Goal: Task Accomplishment & Management: Use online tool/utility

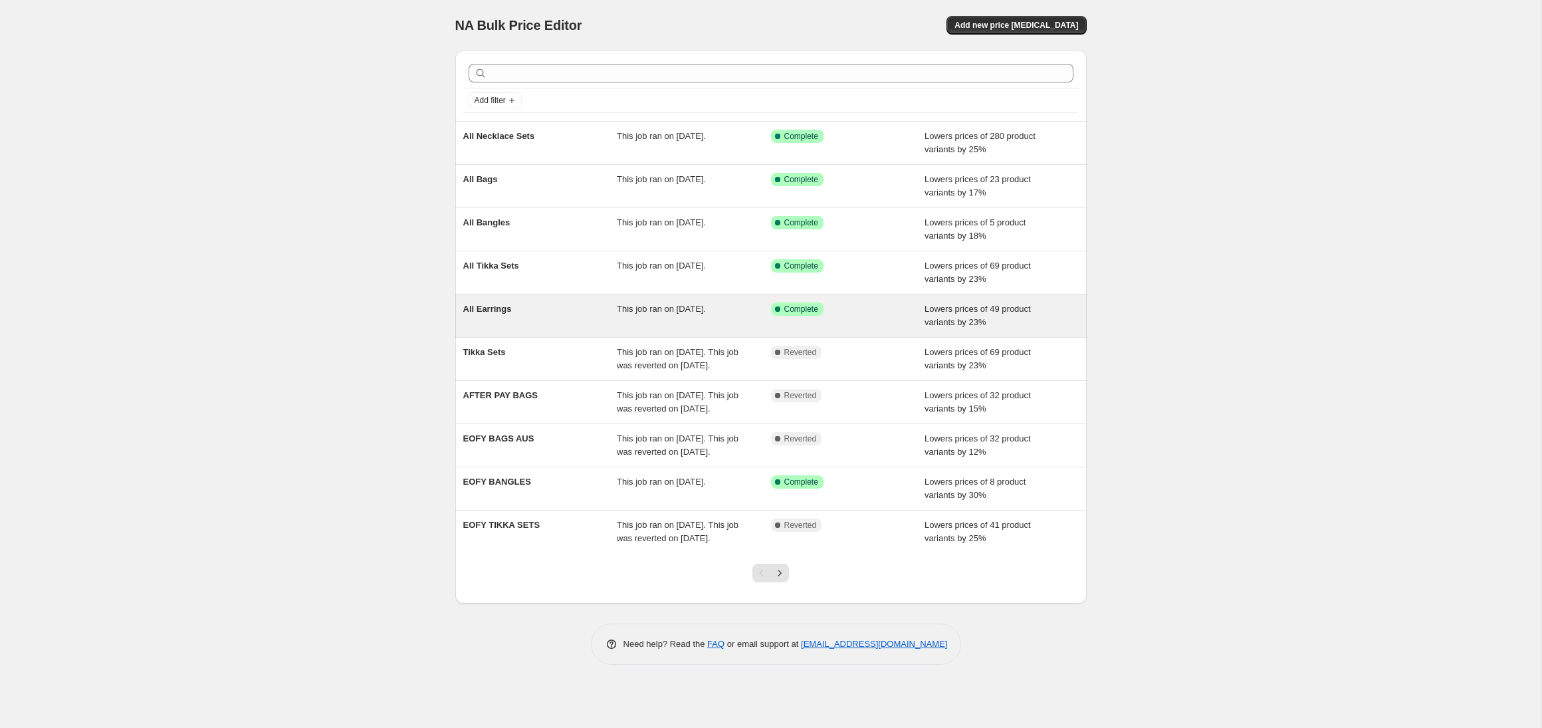
click at [497, 312] on span "All Earrings" at bounding box center [487, 309] width 49 height 10
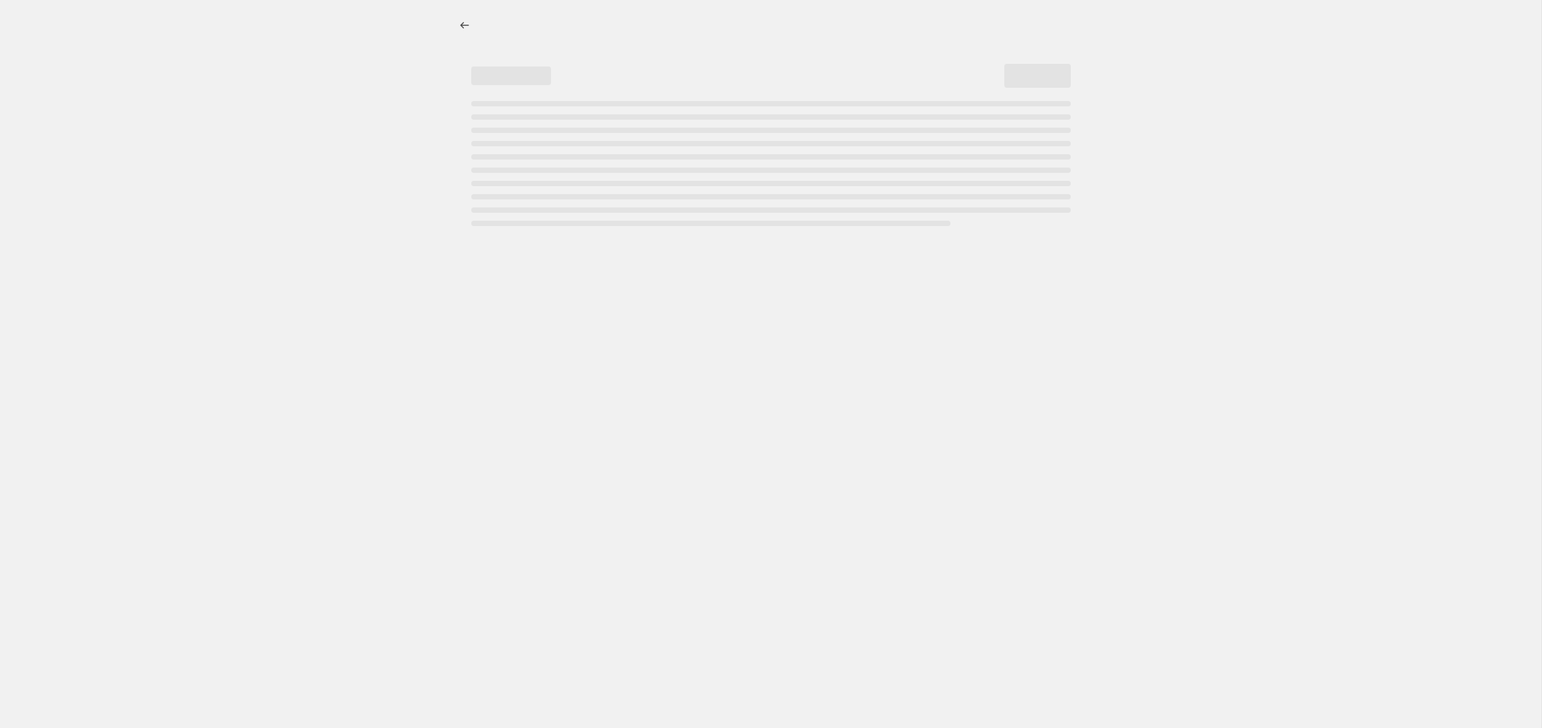
select select "percentage"
select select "collection"
select select "product_status"
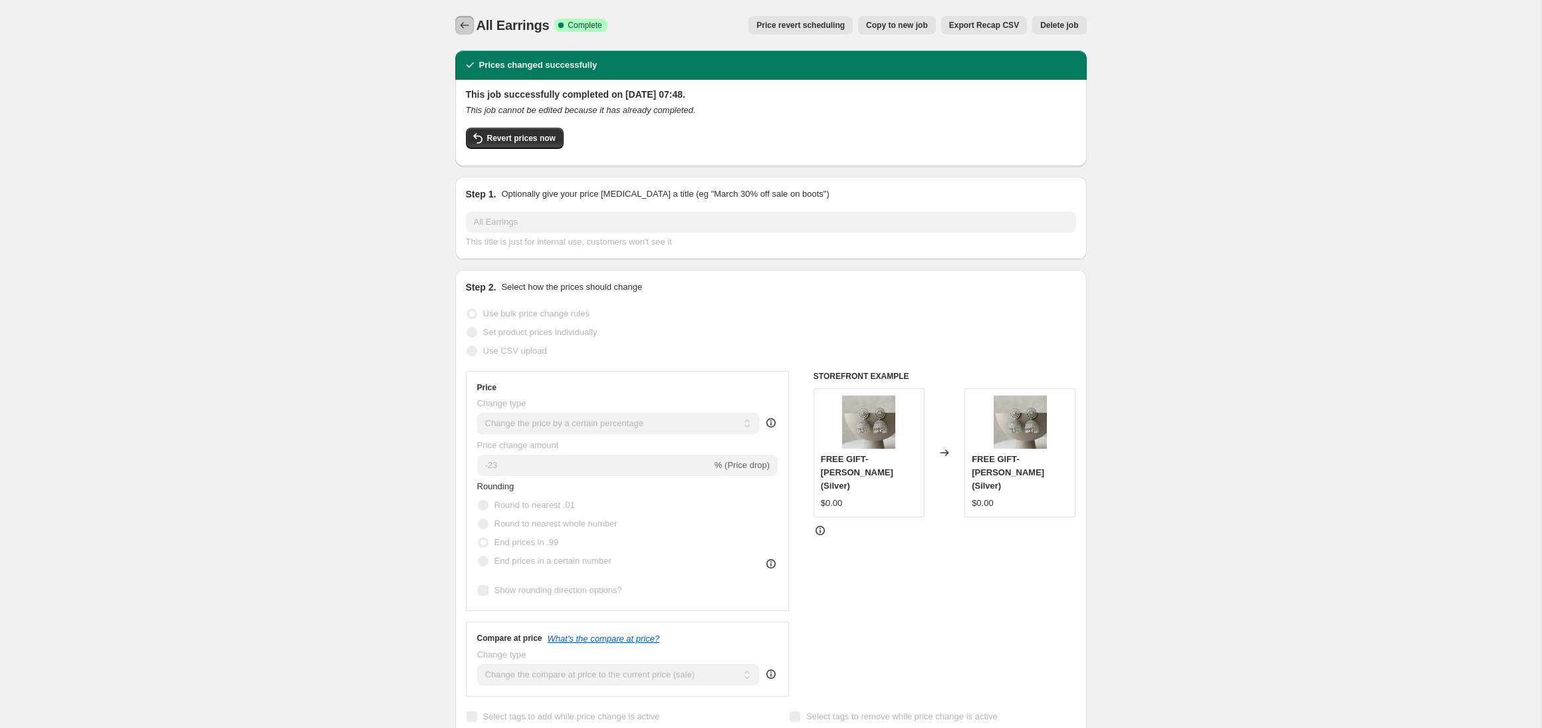
click at [467, 27] on icon "Price change jobs" at bounding box center [464, 25] width 13 height 13
